Goal: Task Accomplishment & Management: Use online tool/utility

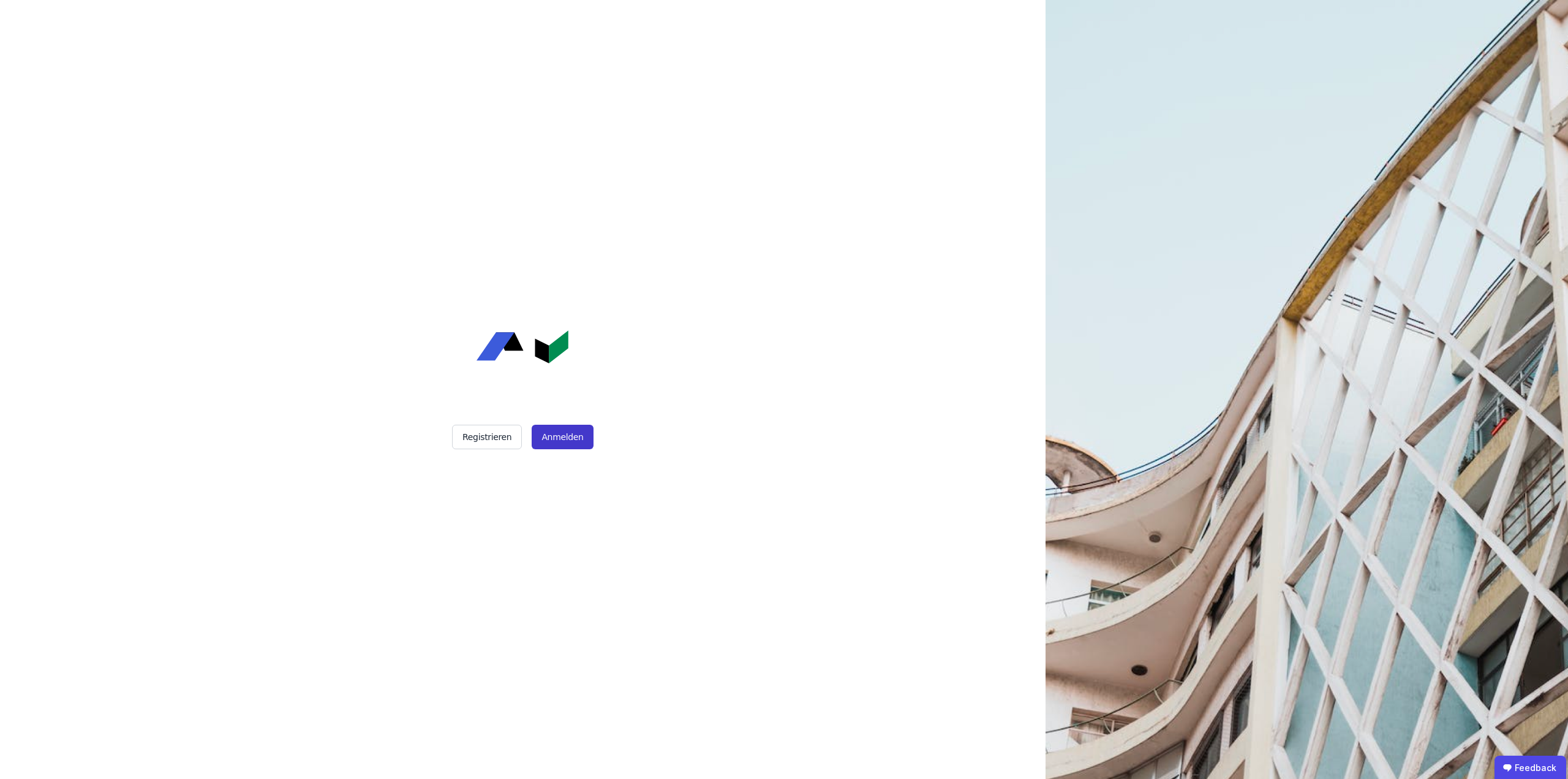
click at [579, 433] on button "Anmelden" at bounding box center [562, 437] width 62 height 25
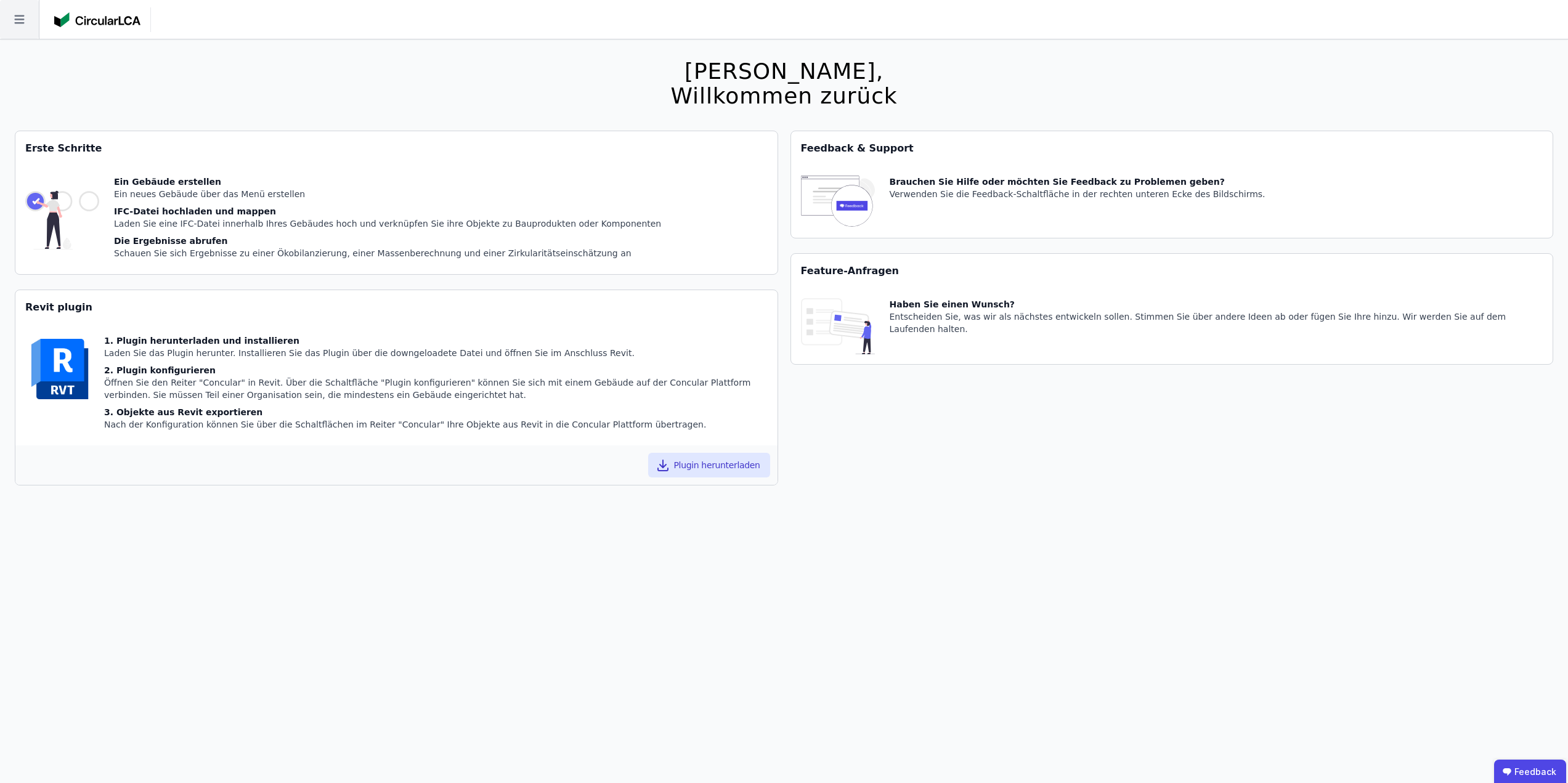
click at [18, 17] on icon at bounding box center [19, 19] width 39 height 39
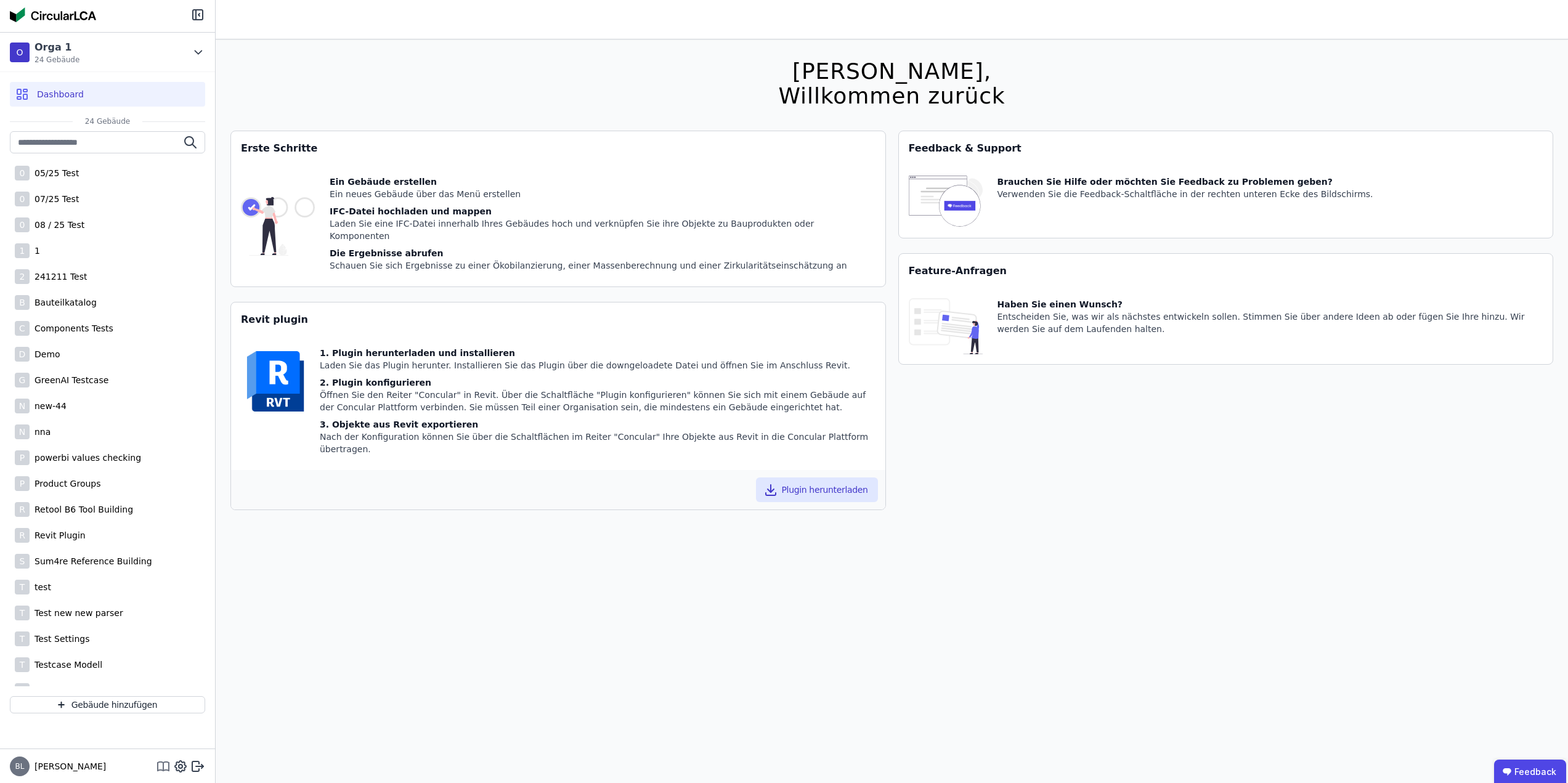
click at [162, 770] on icon at bounding box center [163, 770] width 11 height 1
click at [532, 74] on div "[PERSON_NAME], Willkommen zurück Sie verwenden derzeit eine Beta-Version. Es kö…" at bounding box center [891, 430] width 1323 height 783
click at [83, 225] on div "0 08 / 25 Test" at bounding box center [108, 225] width 195 height 25
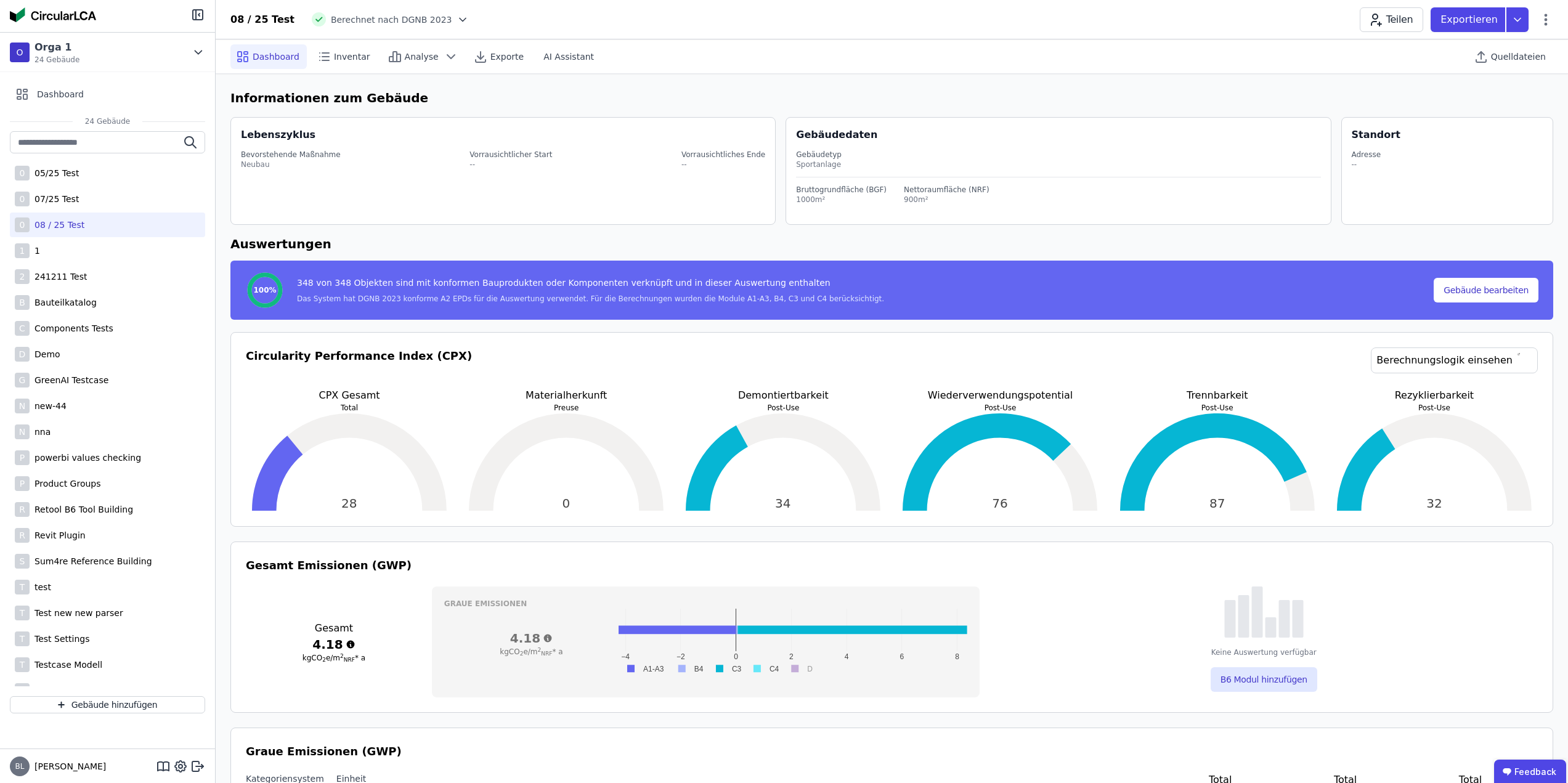
click at [697, 17] on div "08 / 25 Test Berechnet nach DGNB 2023 Teilen Exportieren" at bounding box center [891, 20] width 1352 height 25
click at [761, 47] on div "Dashboard Inventar Analyse Exporte AI Assistant Quelldateien" at bounding box center [891, 56] width 1323 height 34
click at [839, 16] on div "08 / 25 Test Berechnet nach DGNB 2023 Teilen Exportieren" at bounding box center [891, 20] width 1352 height 25
click at [1513, 54] on span "Quelldateien" at bounding box center [1518, 56] width 55 height 12
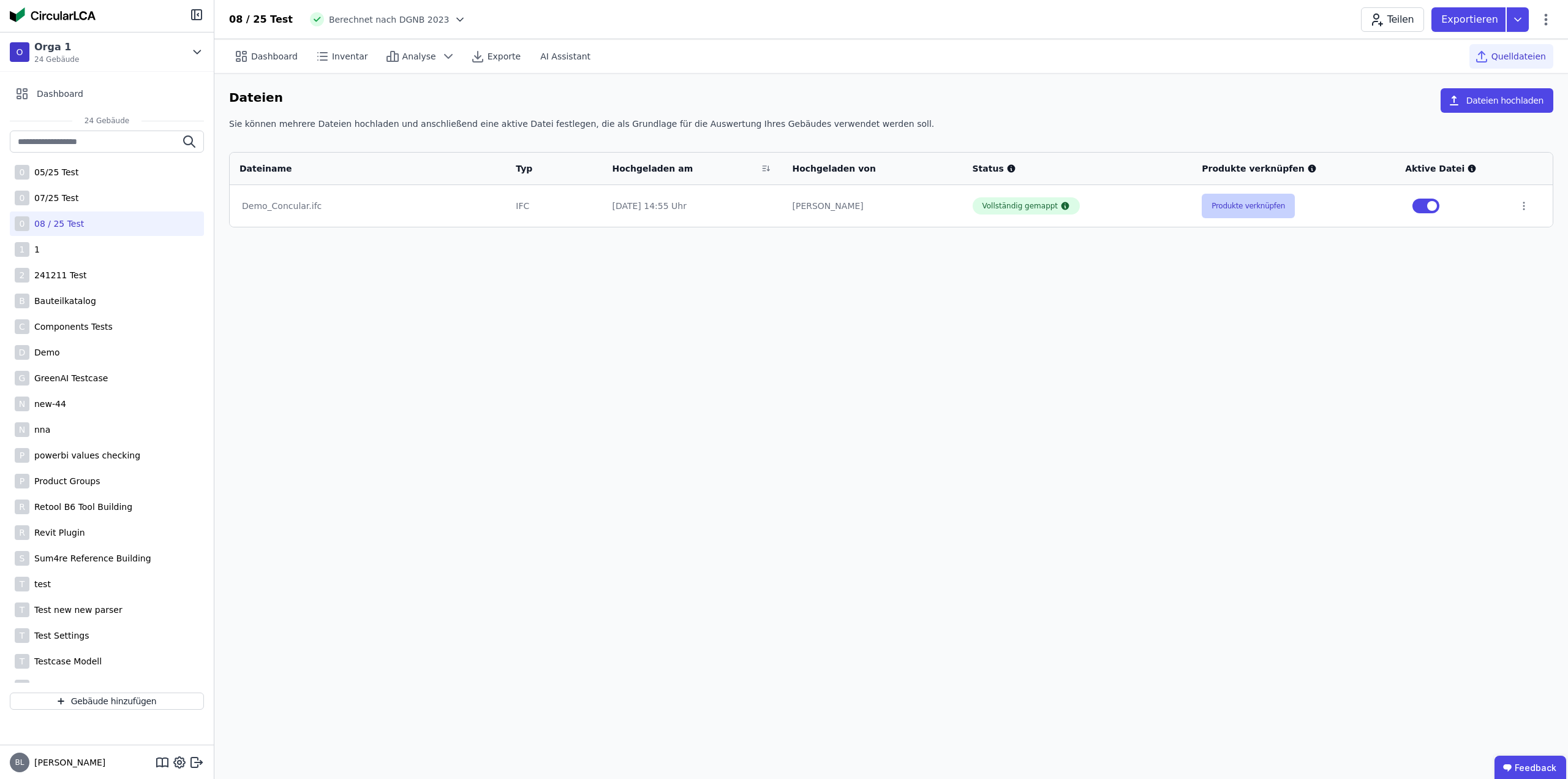
click at [1249, 205] on button "Produkte verknüpfen" at bounding box center [1248, 206] width 93 height 25
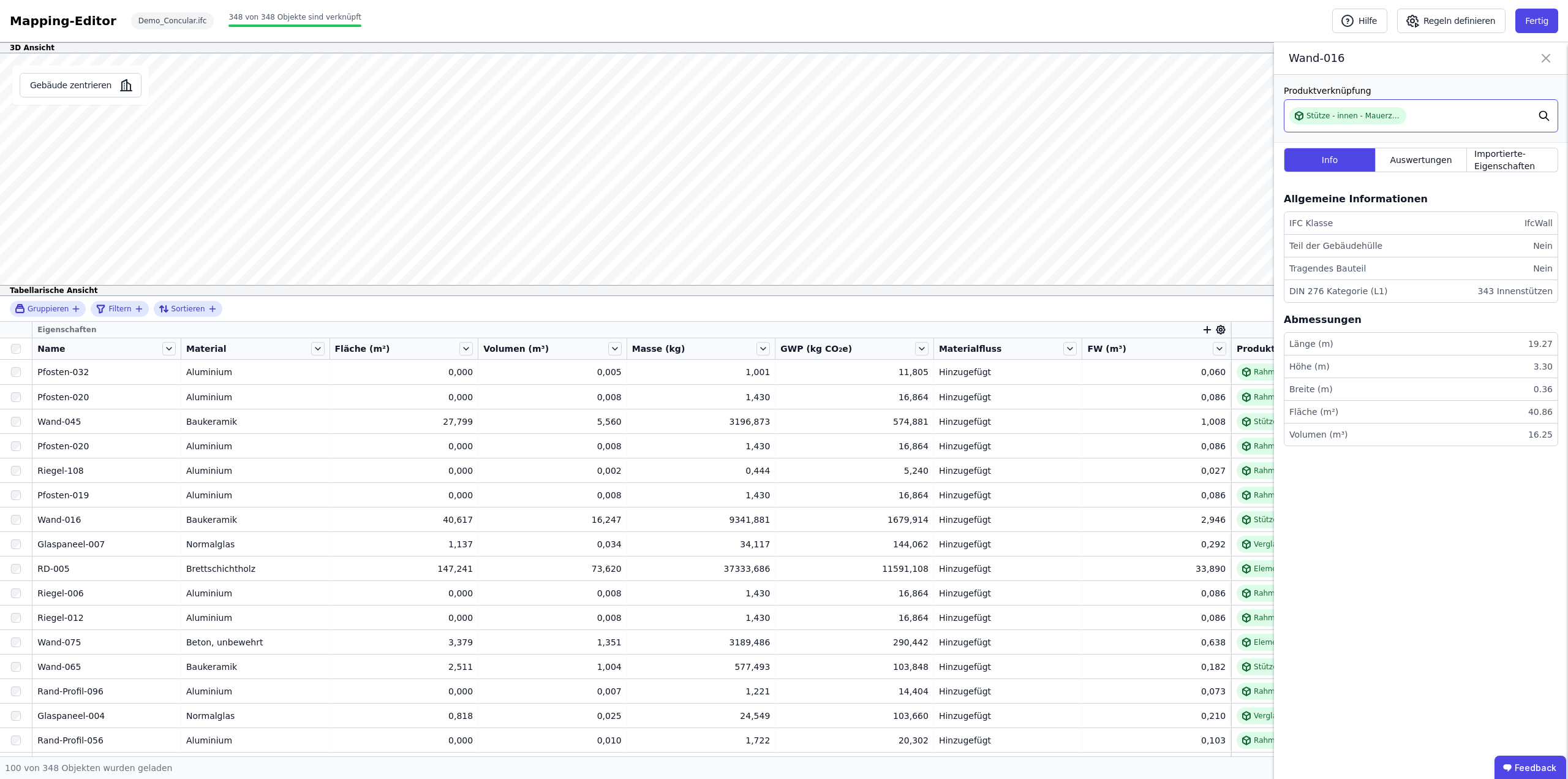
click at [1540, 117] on icon at bounding box center [1544, 116] width 9 height 9
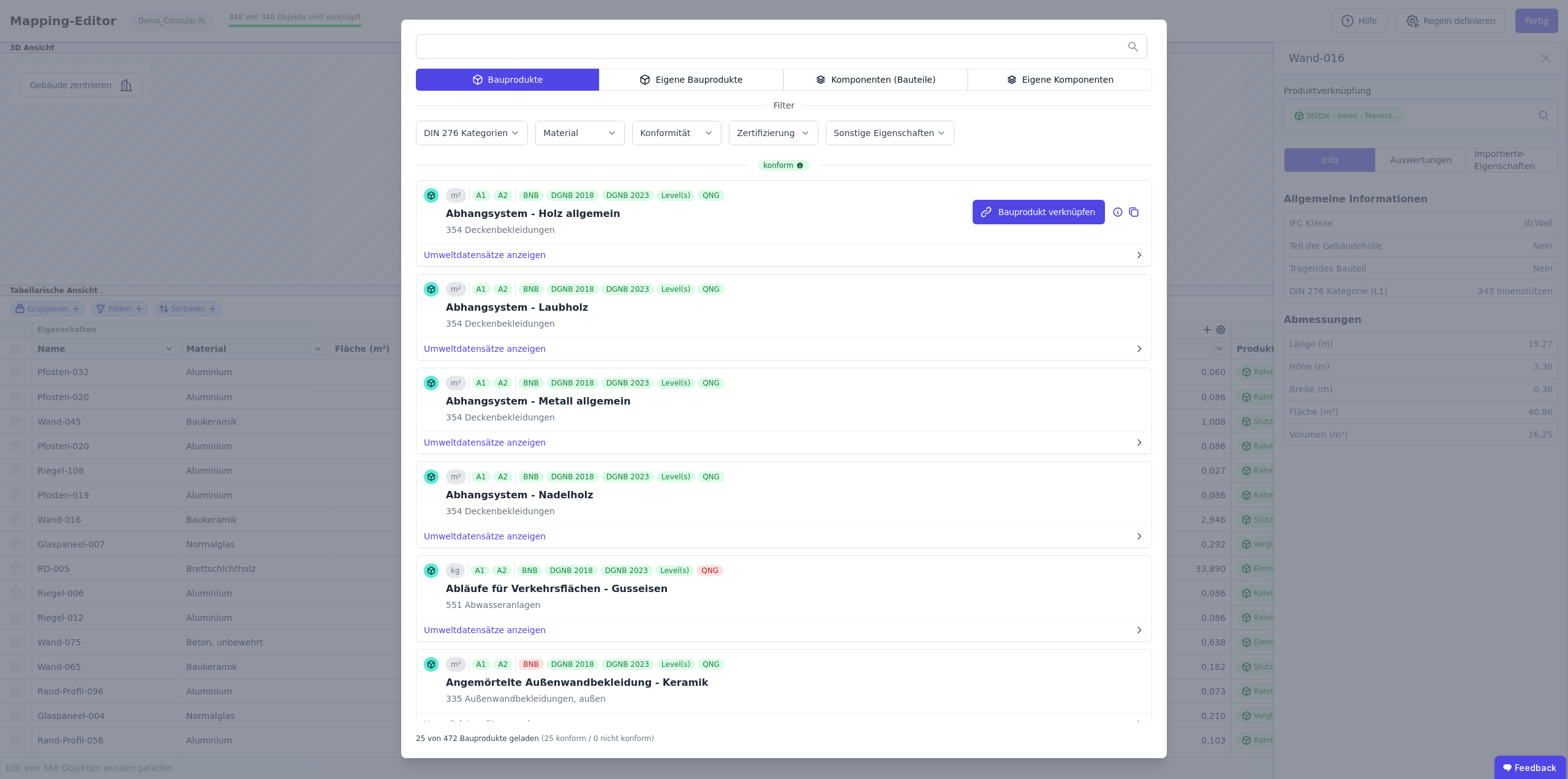
click at [1039, 231] on div "Bauprodukt verknüpfen" at bounding box center [1062, 212] width 179 height 62
click at [1039, 217] on button "Bauprodukt verknüpfen" at bounding box center [1039, 212] width 133 height 25
